Goal: Task Accomplishment & Management: Manage account settings

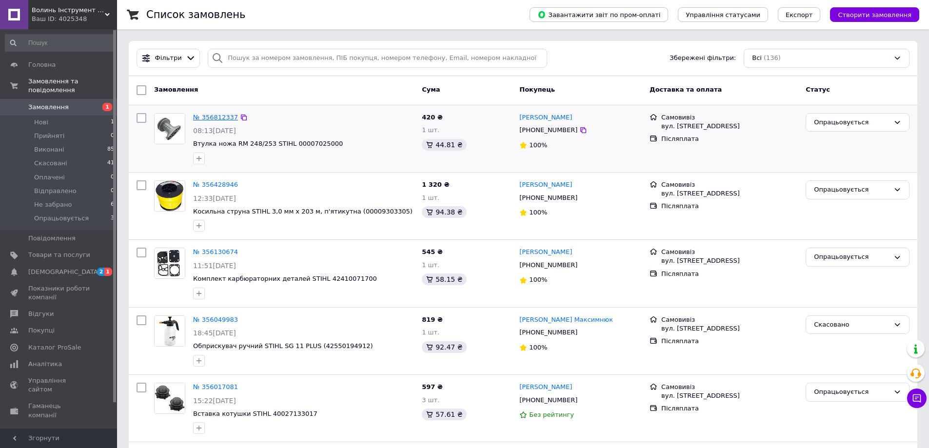
click at [282, 140] on span "Втулка ножа RM 248/253 STIHL 00007025000" at bounding box center [303, 143] width 221 height 9
click at [217, 116] on link "№ 356812337" at bounding box center [215, 117] width 45 height 7
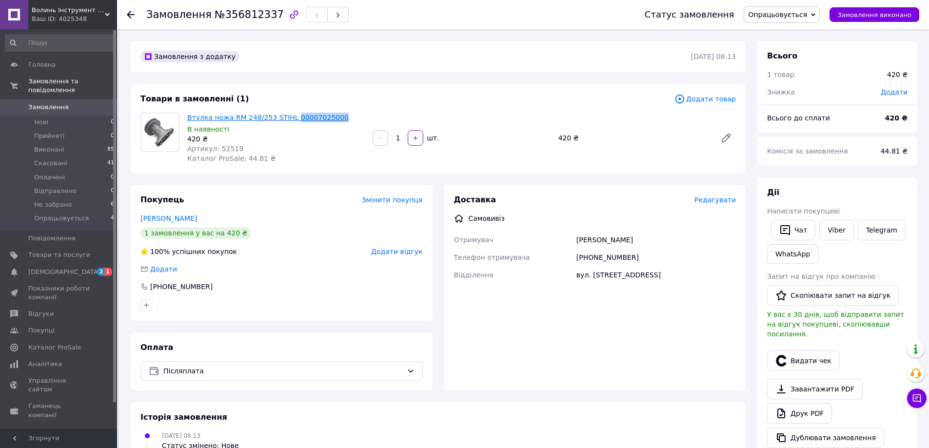
drag, startPoint x: 330, startPoint y: 117, endPoint x: 286, endPoint y: 117, distance: 44.8
click at [286, 117] on span "Втулка ножа RM 248/253 STIHL 00007025000" at bounding box center [275, 118] width 177 height 10
copy link "00007025000"
click at [63, 268] on span "[DEMOGRAPHIC_DATA]" at bounding box center [64, 272] width 72 height 9
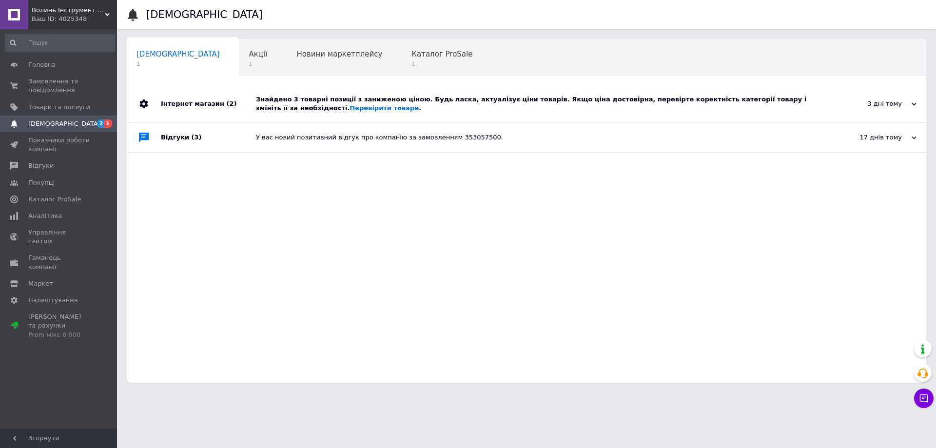
click at [378, 101] on div "Знайдено 3 товарні позиції з заниженою ціною. Будь ласка, актуалізує ціни товар…" at bounding box center [537, 104] width 563 height 18
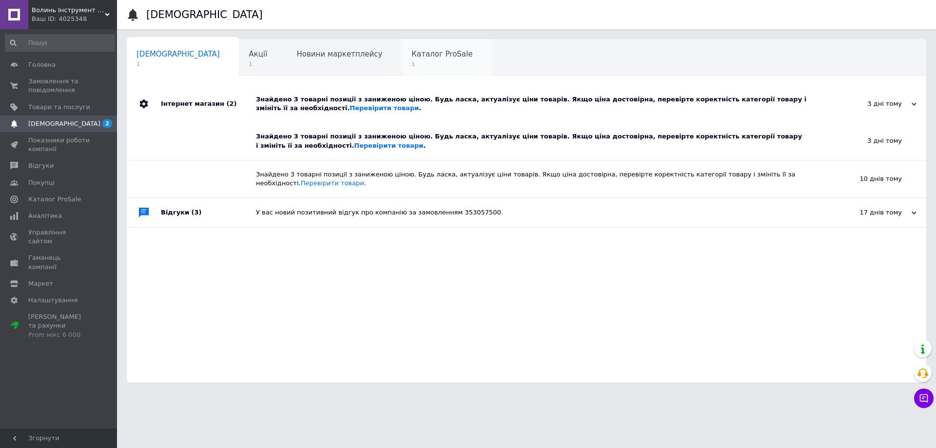
click at [411, 53] on span "Каталог ProSale" at bounding box center [441, 54] width 61 height 9
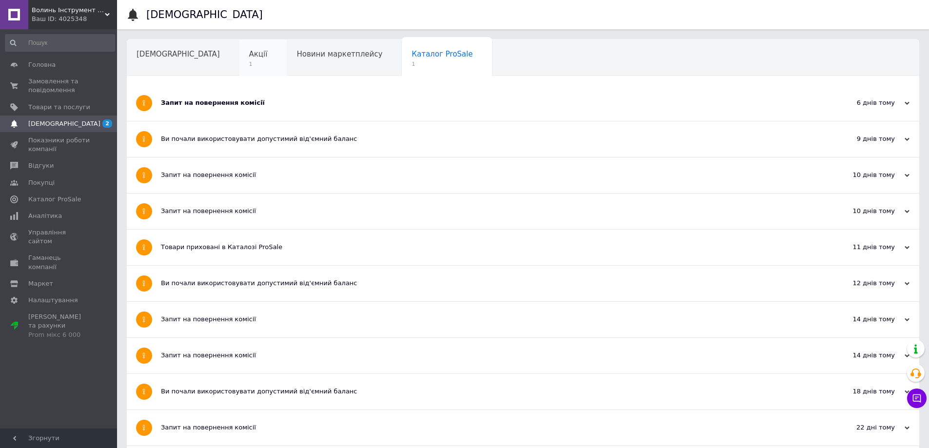
click at [239, 54] on div "Акції 1" at bounding box center [263, 57] width 48 height 37
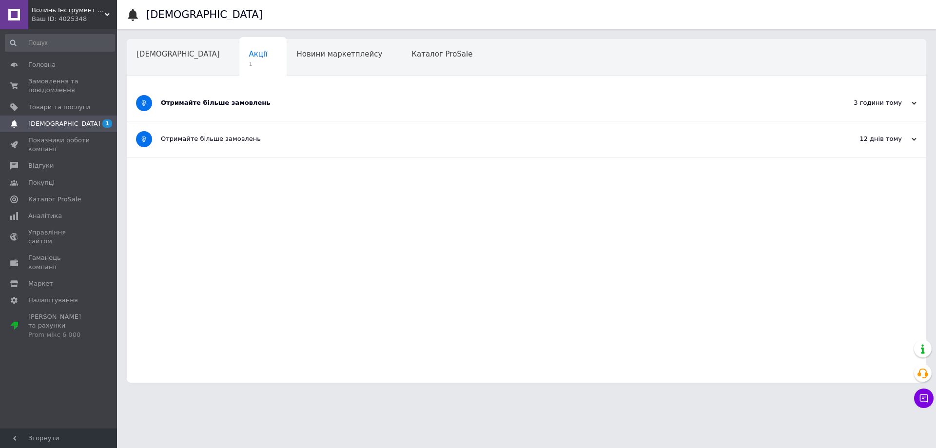
click at [261, 99] on div "Отримайте більше замовлень" at bounding box center [490, 102] width 658 height 9
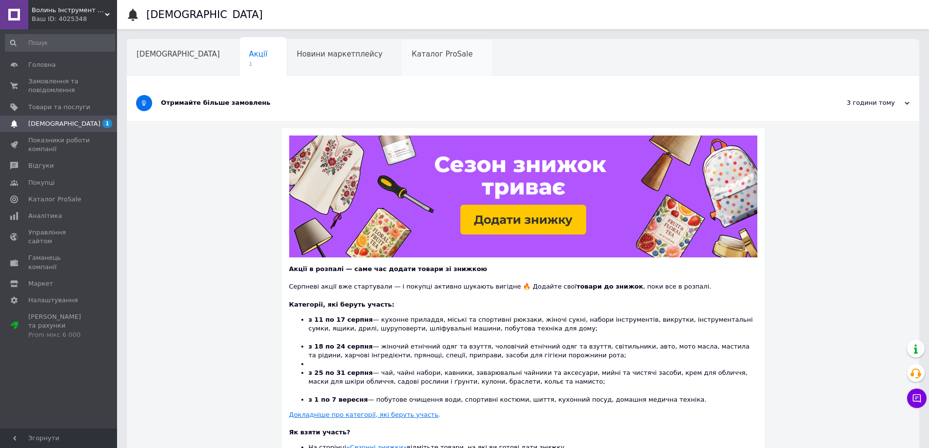
click at [411, 58] on span "Каталог ProSale" at bounding box center [441, 54] width 61 height 9
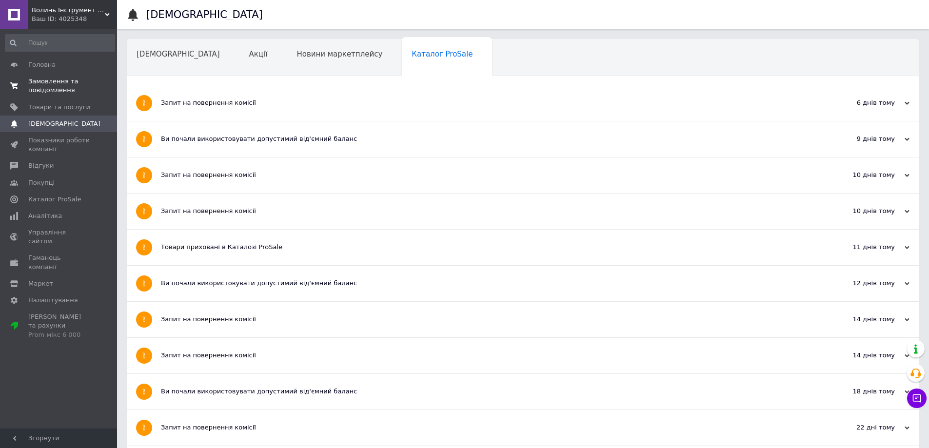
click at [36, 78] on span "Замовлення та повідомлення" at bounding box center [59, 86] width 62 height 18
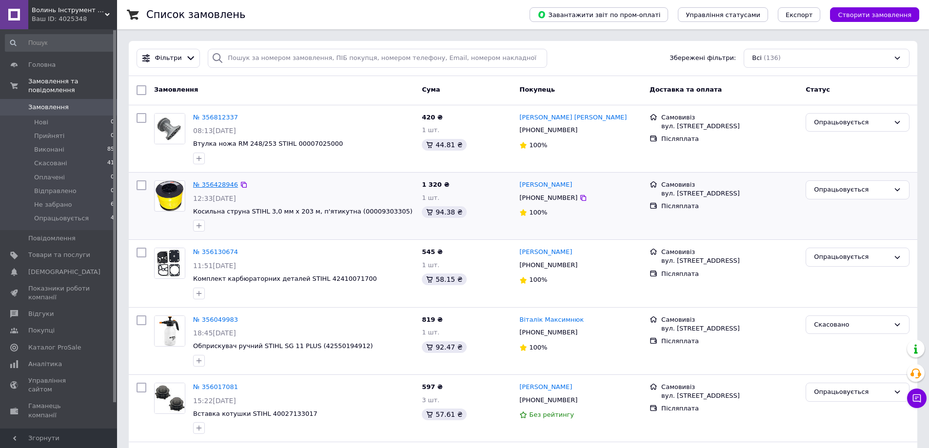
click at [208, 184] on link "№ 356428946" at bounding box center [215, 184] width 45 height 7
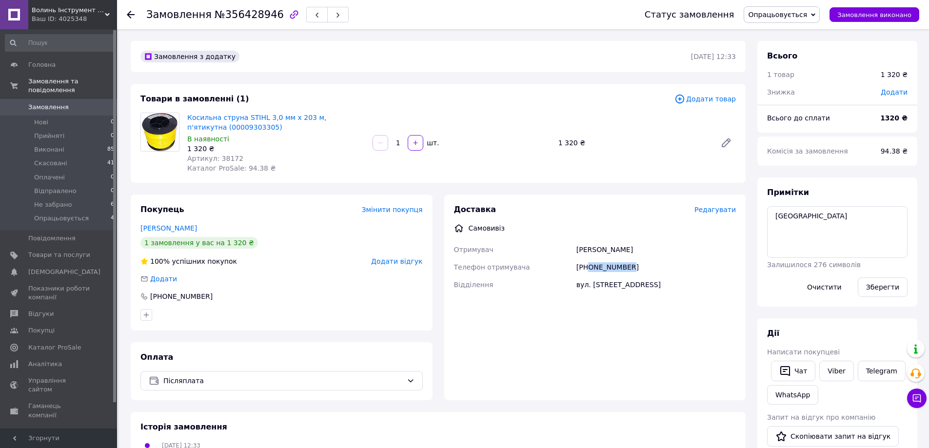
drag, startPoint x: 626, startPoint y: 263, endPoint x: 588, endPoint y: 274, distance: 39.3
click at [588, 274] on div "[PHONE_NUMBER]" at bounding box center [655, 267] width 163 height 18
copy div "0973882790"
click at [70, 214] on span "Опрацьовується" at bounding box center [61, 218] width 55 height 9
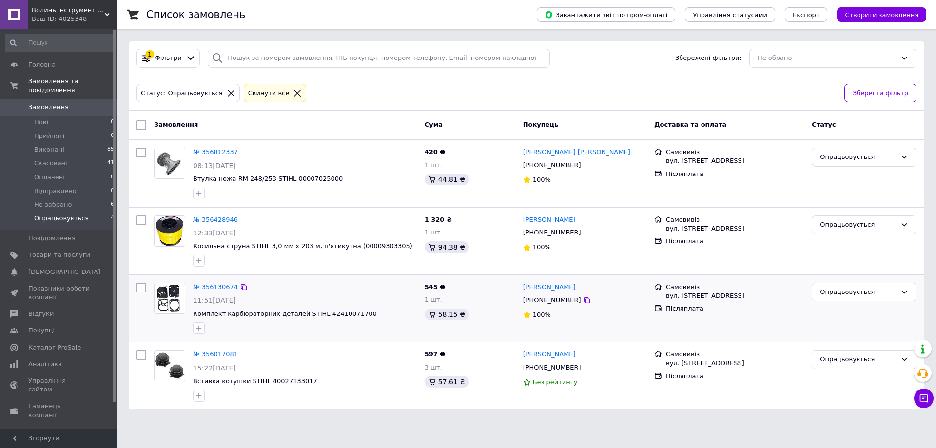
click at [225, 286] on link "№ 356130674" at bounding box center [215, 286] width 45 height 7
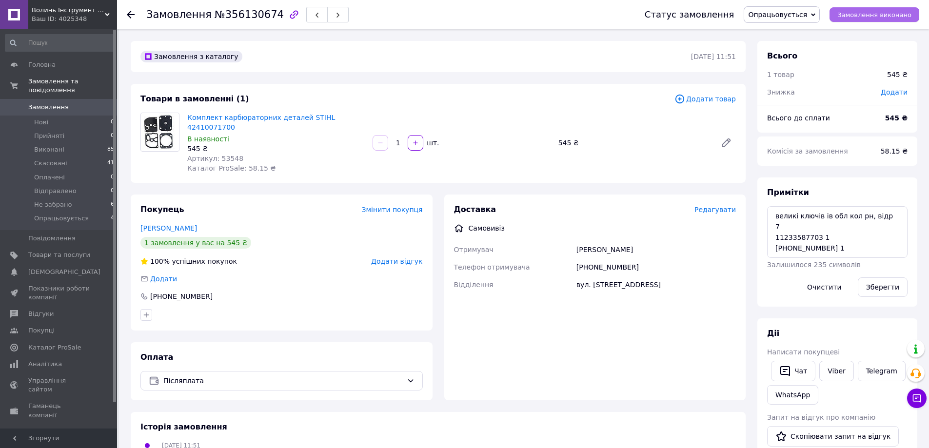
click at [874, 16] on span "Замовлення виконано" at bounding box center [874, 14] width 74 height 7
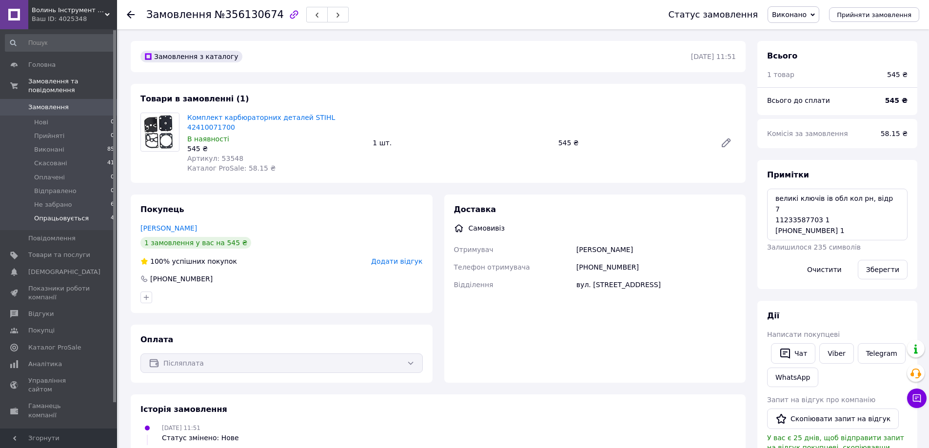
click at [71, 215] on li "Опрацьовується 4" at bounding box center [60, 221] width 120 height 19
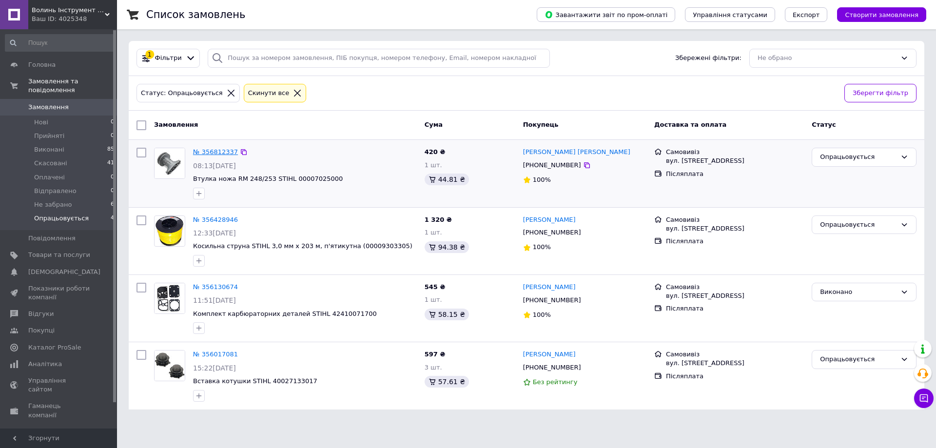
click at [215, 153] on link "№ 356812337" at bounding box center [215, 151] width 45 height 7
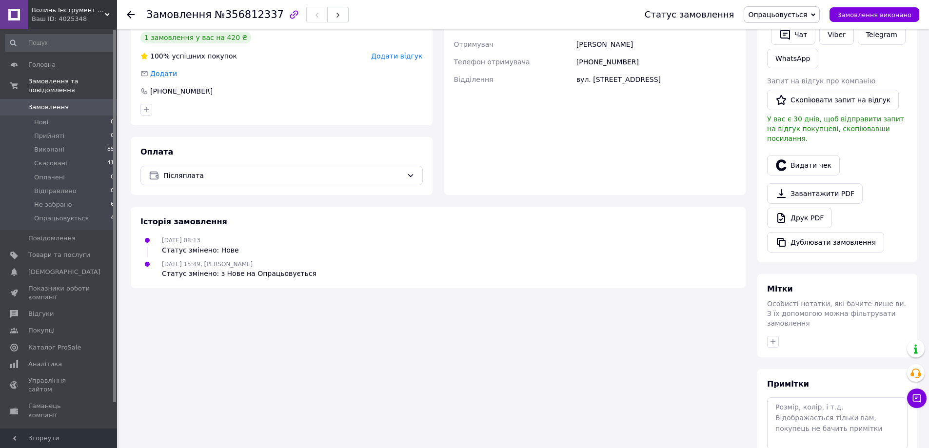
scroll to position [238, 0]
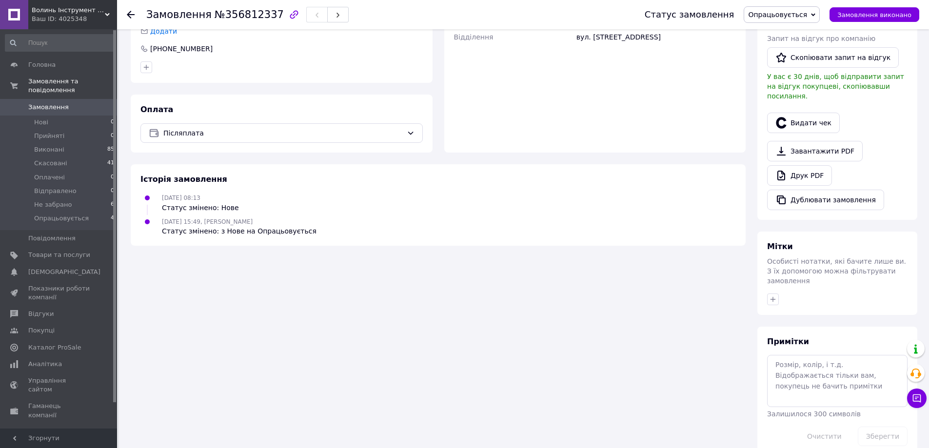
click at [792, 410] on span "Залишилося 300 символів" at bounding box center [814, 414] width 94 height 8
click at [797, 366] on textarea at bounding box center [837, 381] width 140 height 52
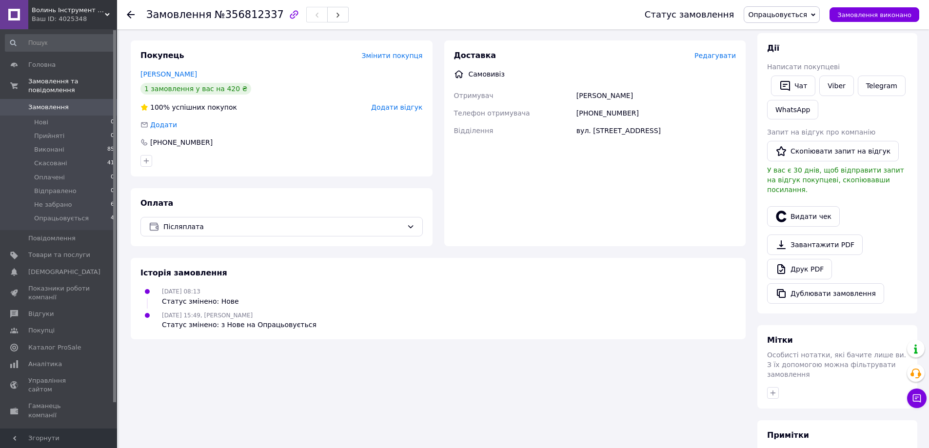
scroll to position [140, 0]
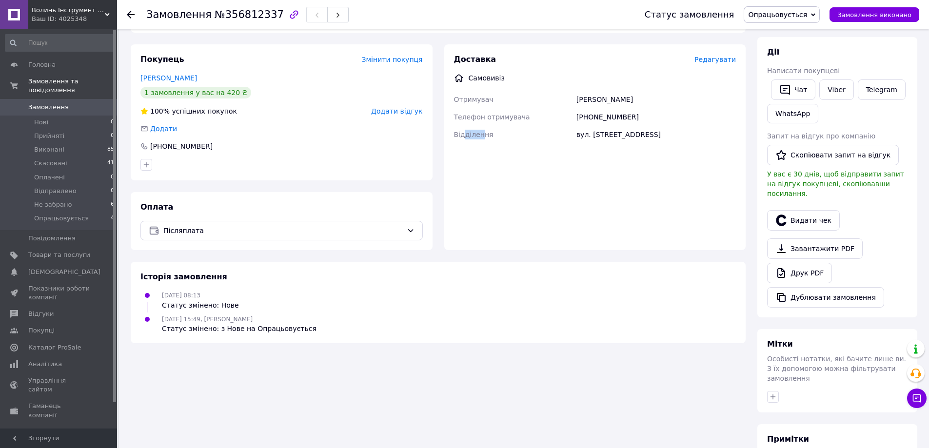
drag, startPoint x: 465, startPoint y: 134, endPoint x: 481, endPoint y: 137, distance: 16.9
click at [481, 137] on span "Відділення" at bounding box center [473, 135] width 39 height 8
click at [479, 136] on span "Відділення" at bounding box center [473, 135] width 39 height 8
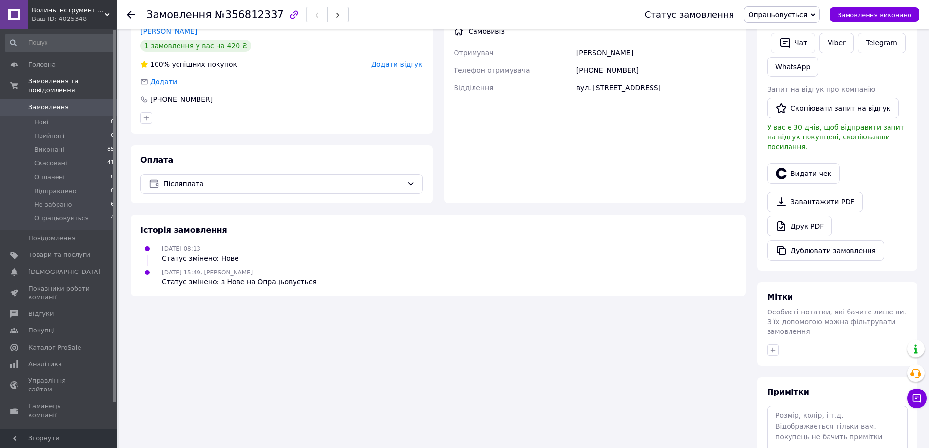
scroll to position [238, 0]
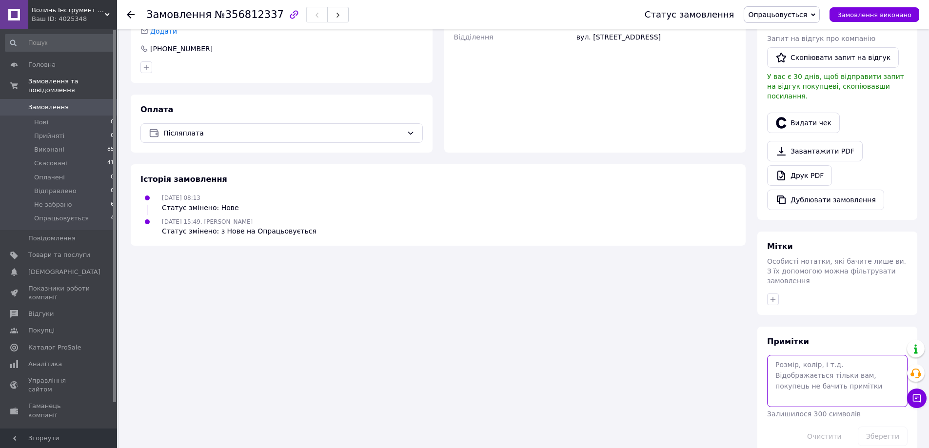
click at [833, 364] on textarea at bounding box center [837, 381] width 140 height 52
type textarea "б"
click at [842, 364] on textarea "с. блиставиця,1" at bounding box center [837, 381] width 140 height 52
type textarea "с. блиставиця,1"
click at [875, 427] on button "Зберегти" at bounding box center [882, 436] width 50 height 19
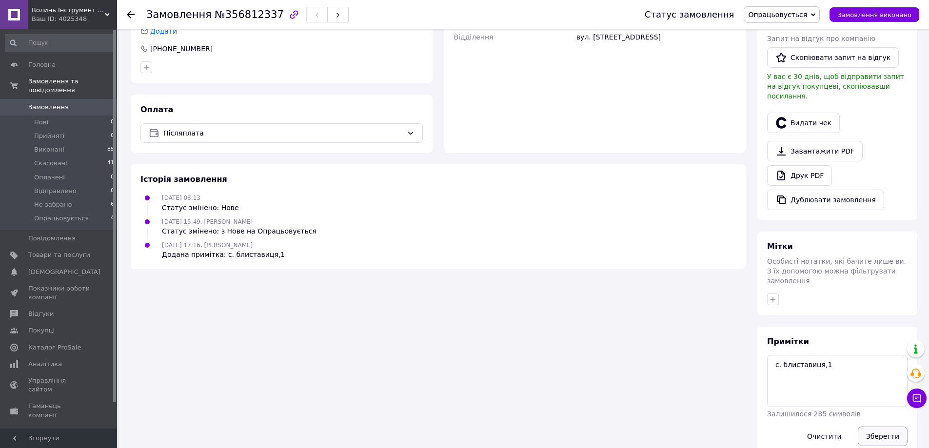
click at [879, 427] on button "Зберегти" at bounding box center [882, 436] width 50 height 19
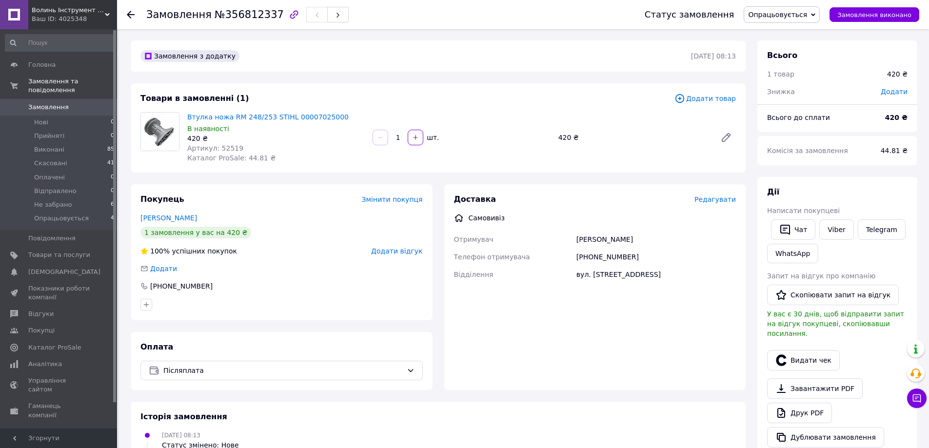
scroll to position [0, 0]
drag, startPoint x: 630, startPoint y: 258, endPoint x: 590, endPoint y: 258, distance: 40.0
click at [590, 258] on div "[PHONE_NUMBER]" at bounding box center [655, 258] width 163 height 18
copy div "0991993211"
